Goal: Check status

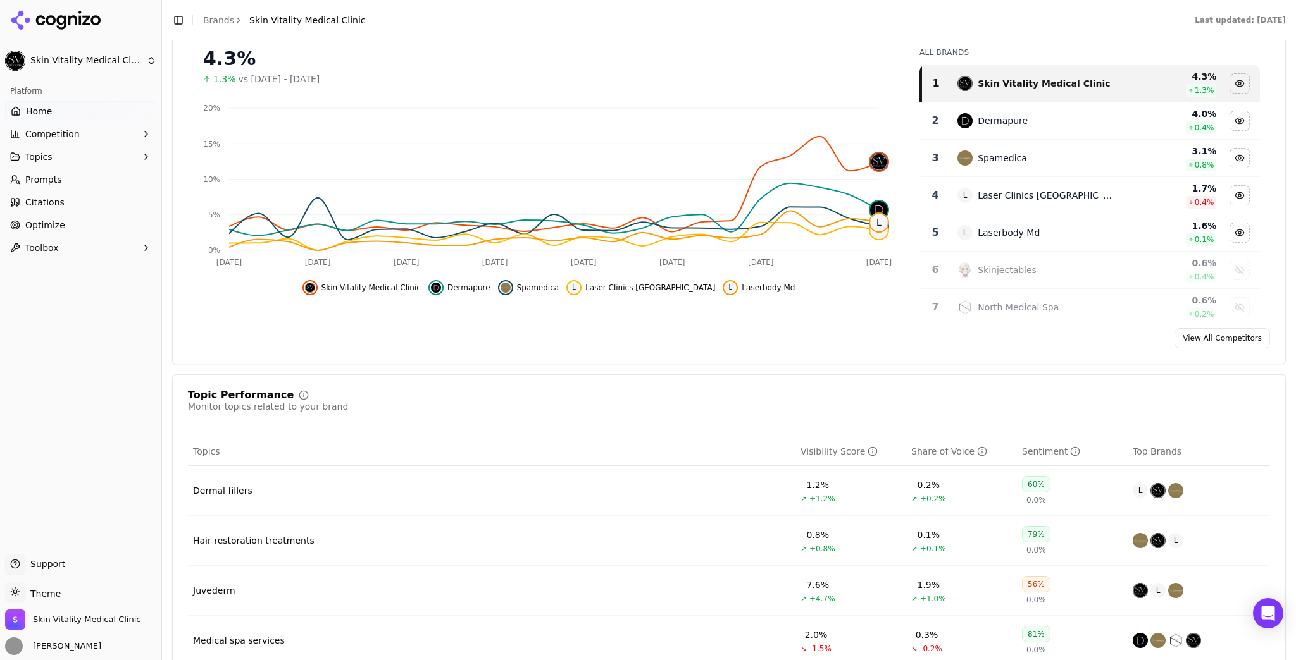
scroll to position [345, 0]
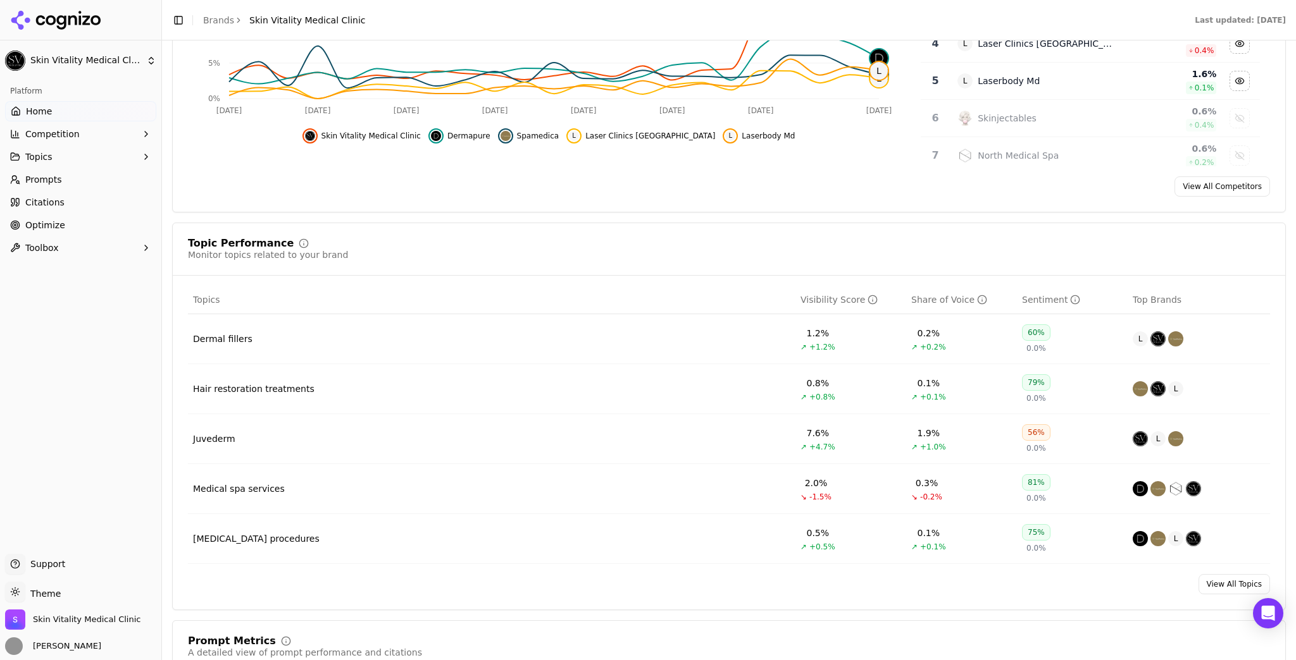
click at [24, 185] on link "Prompts" at bounding box center [80, 180] width 151 height 20
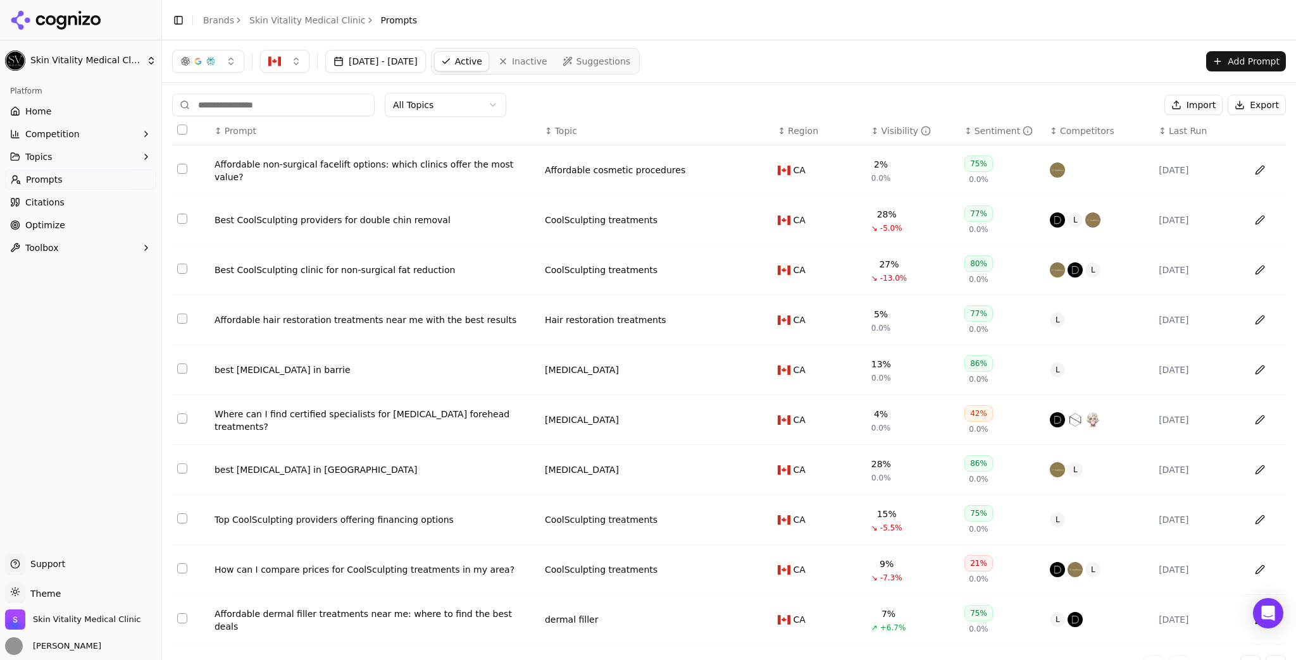
click at [886, 135] on div "Visibility" at bounding box center [906, 131] width 50 height 13
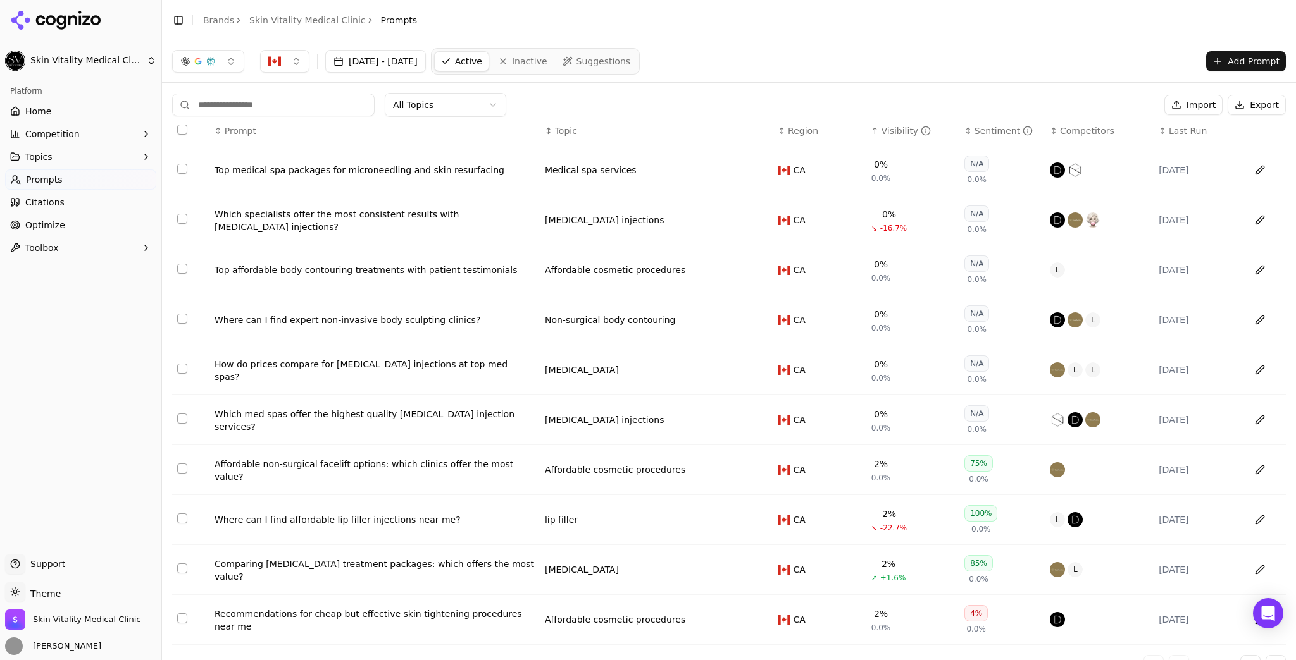
click at [886, 135] on div "Visibility" at bounding box center [906, 131] width 50 height 13
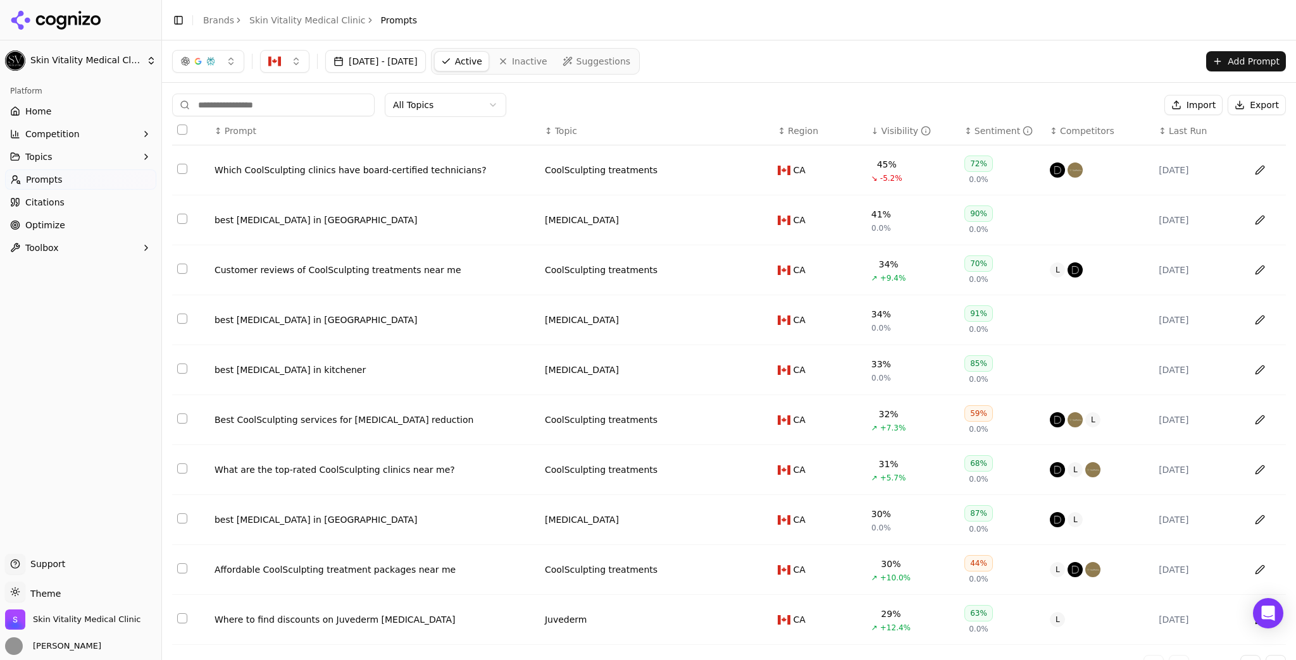
click at [391, 271] on div "Customer reviews of CoolSculpting treatments near me" at bounding box center [374, 270] width 320 height 13
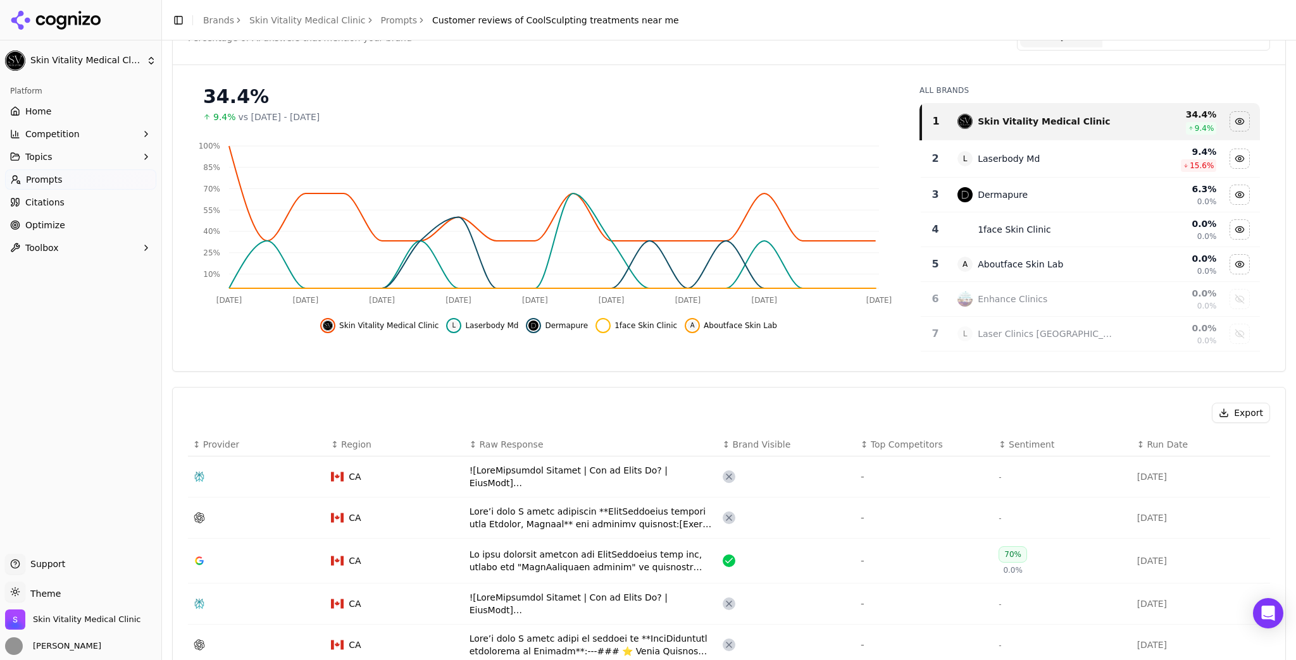
scroll to position [101, 0]
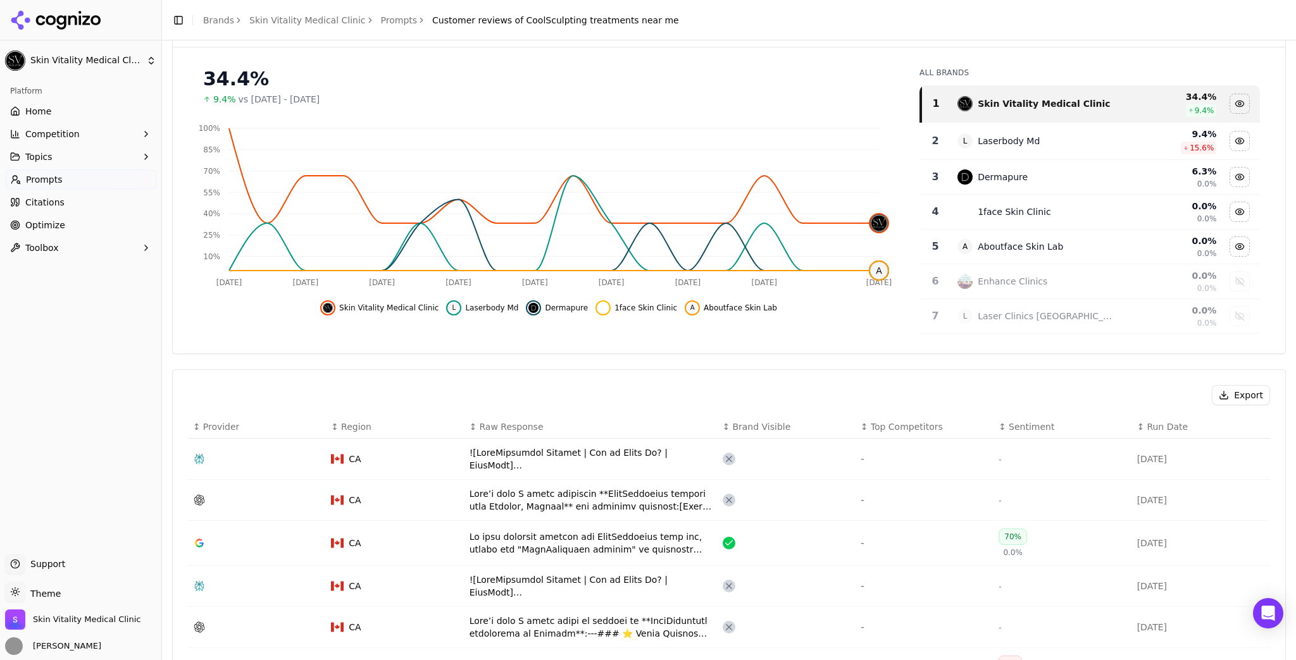
click at [521, 494] on div "Data table" at bounding box center [590, 500] width 243 height 25
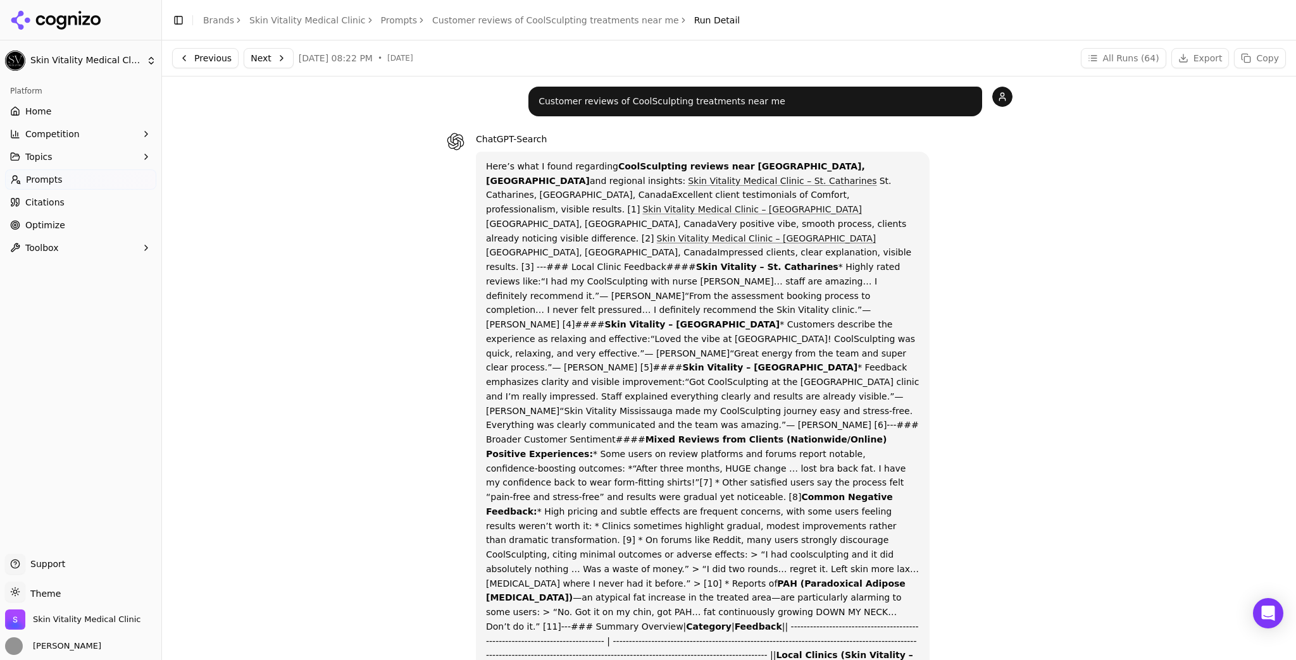
click at [328, 13] on div "Toggle Sidebar Brands Skin Vitality Medical Clinic Prompts Customer reviews of …" at bounding box center [456, 20] width 588 height 18
click at [323, 18] on link "Skin Vitality Medical Clinic" at bounding box center [307, 20] width 116 height 13
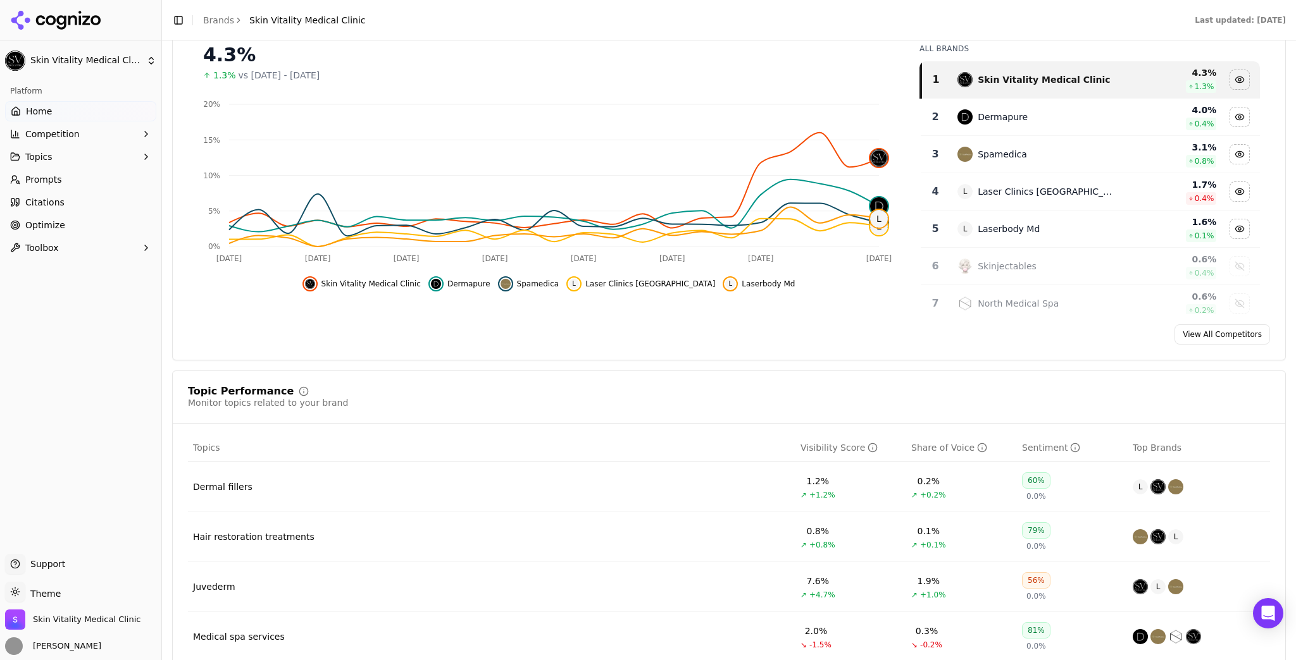
scroll to position [253, 0]
